Goal: Information Seeking & Learning: Find specific fact

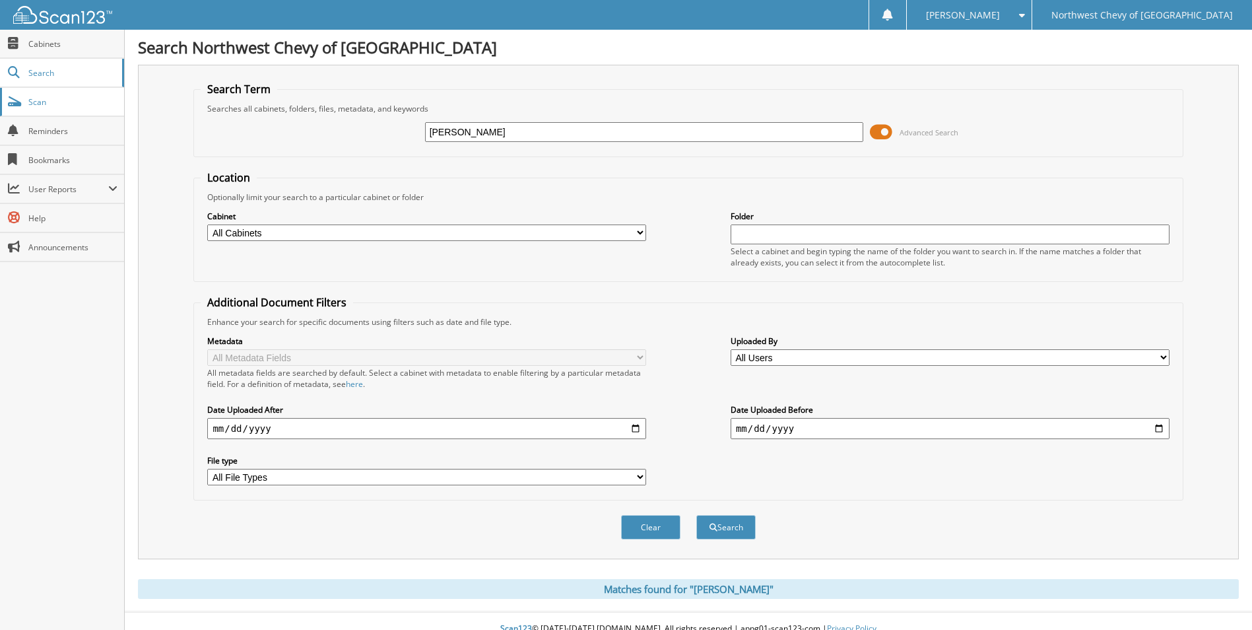
drag, startPoint x: 614, startPoint y: 137, endPoint x: 72, endPoint y: 114, distance: 543.0
click at [72, 114] on body "Rayedeen R. Settings Logout Northwest Chevy of Bellingham Close Cabinets Search…" at bounding box center [626, 322] width 1252 height 645
type input "fst082222"
click at [696, 515] on button "Search" at bounding box center [725, 527] width 59 height 24
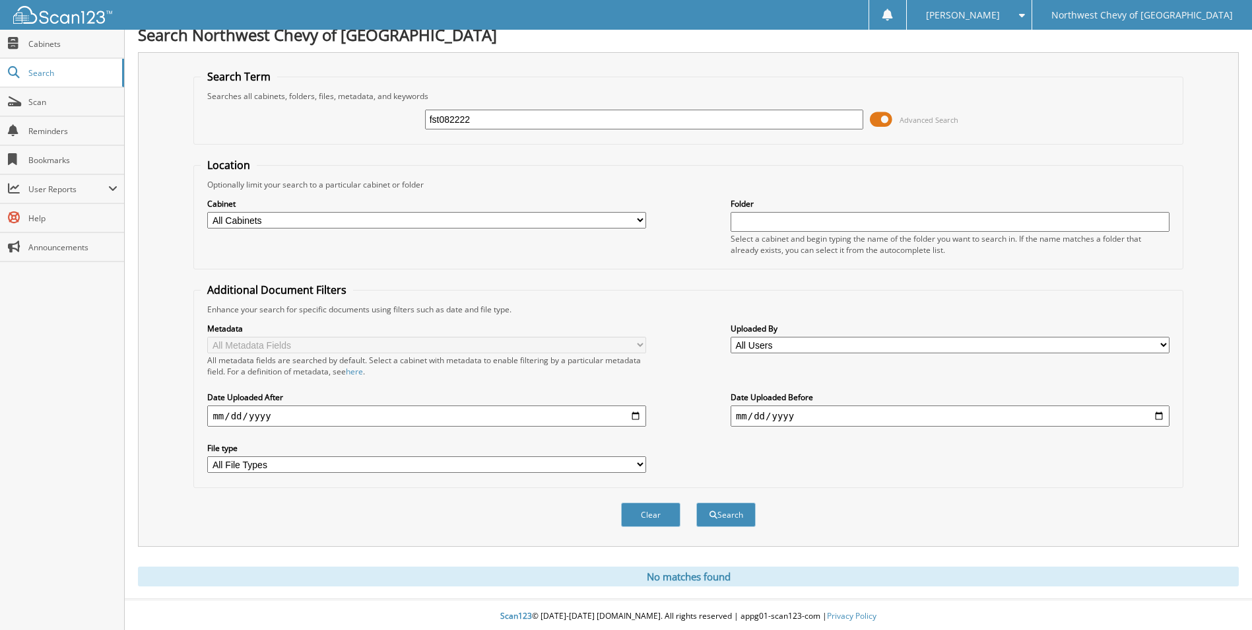
scroll to position [16, 0]
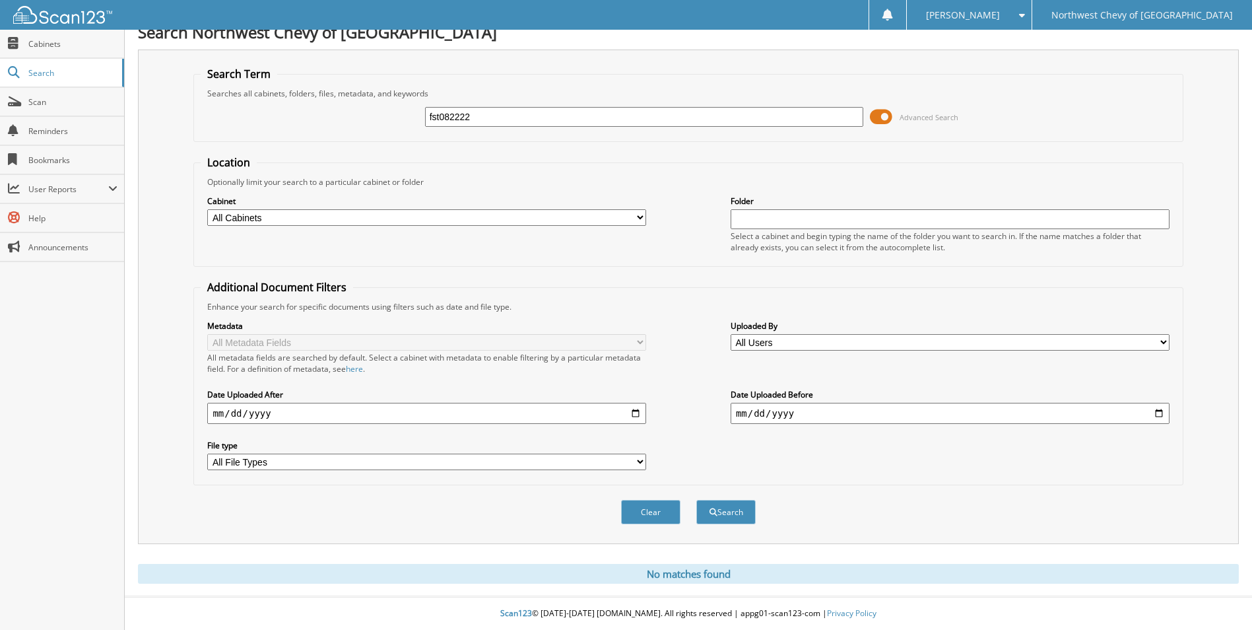
click at [501, 114] on input "fst082222" at bounding box center [644, 117] width 439 height 20
